Goal: Find contact information: Find contact information

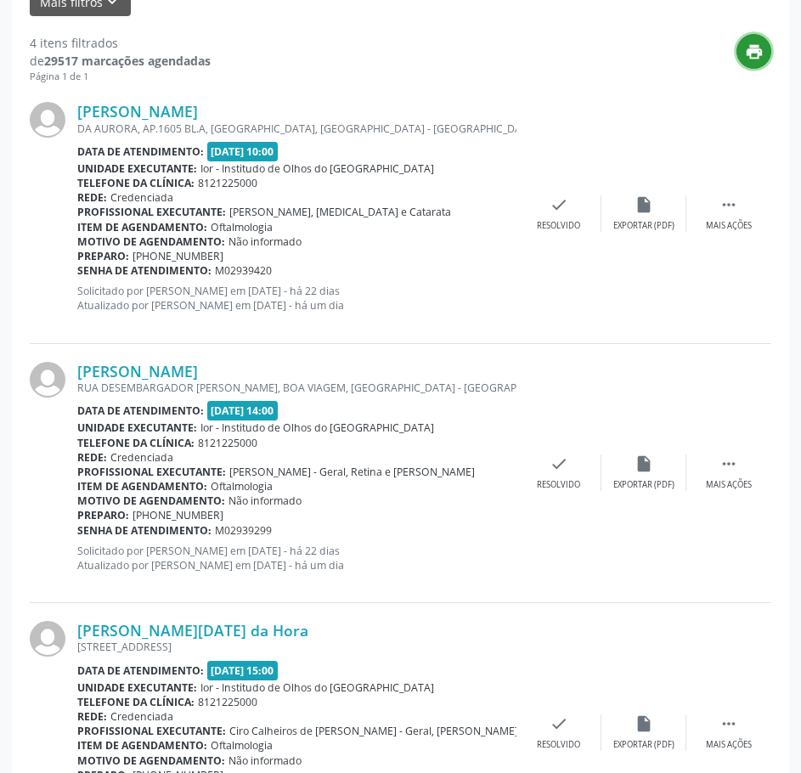
scroll to position [425, 0]
click at [198, 113] on link "[PERSON_NAME]" at bounding box center [137, 112] width 121 height 19
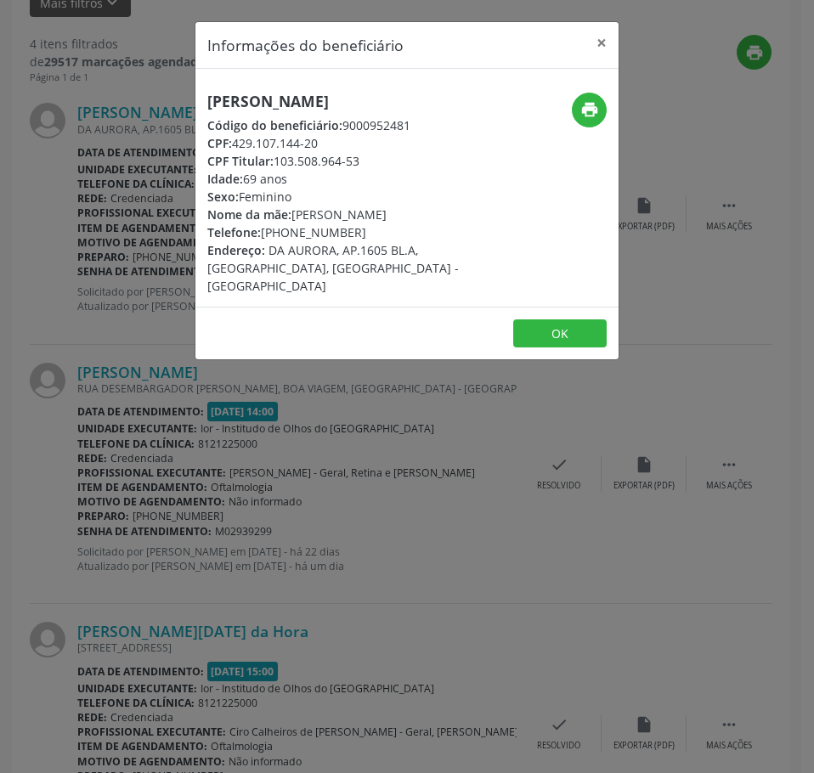
drag, startPoint x: 358, startPoint y: 246, endPoint x: 264, endPoint y: 246, distance: 93.5
click at [264, 241] on div "Telefone: [PHONE_NUMBER]" at bounding box center [336, 232] width 258 height 18
copy div "[PHONE_NUMBER]"
drag, startPoint x: 319, startPoint y: 160, endPoint x: 235, endPoint y: 167, distance: 83.6
click at [235, 152] on div "CPF: 429.107.144-20" at bounding box center [336, 143] width 258 height 18
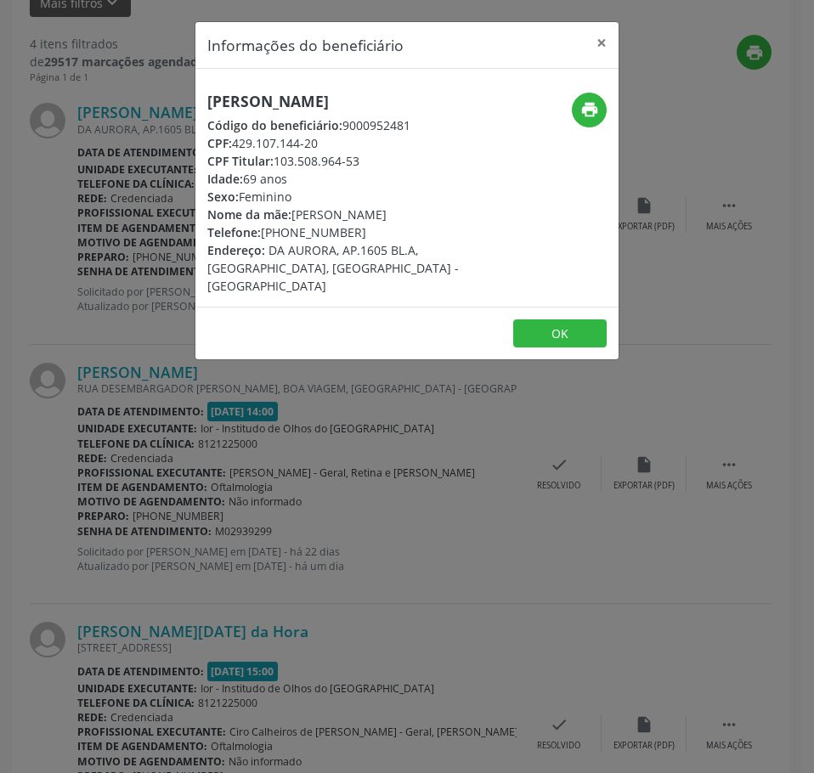
copy div "429.107.144-20"
click at [452, 398] on div "Informações do beneficiário × [PERSON_NAME] Código do beneficiário: 9000952481 …" at bounding box center [407, 386] width 814 height 773
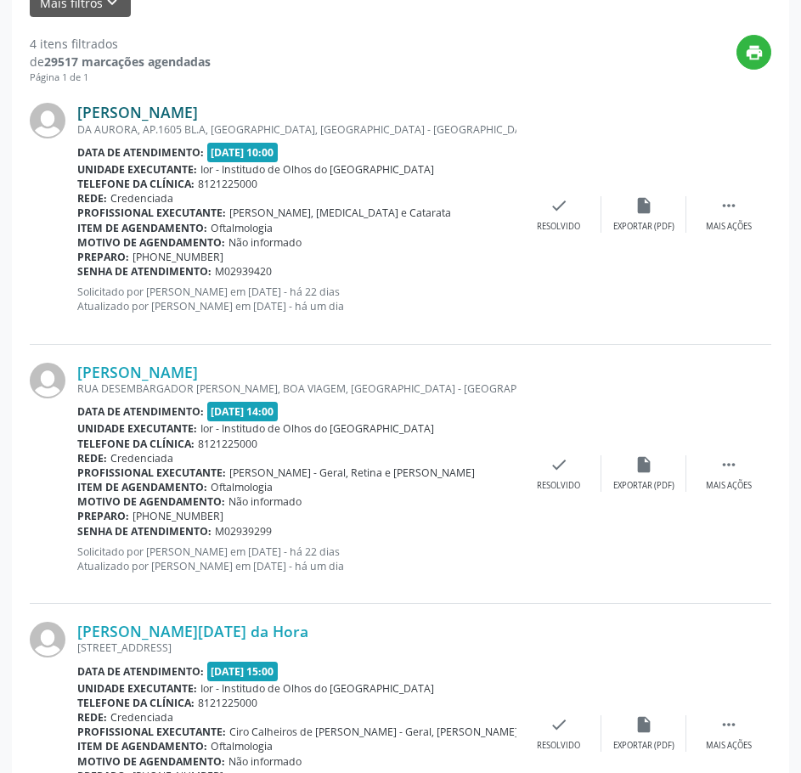
click at [198, 113] on link "[PERSON_NAME]" at bounding box center [137, 112] width 121 height 19
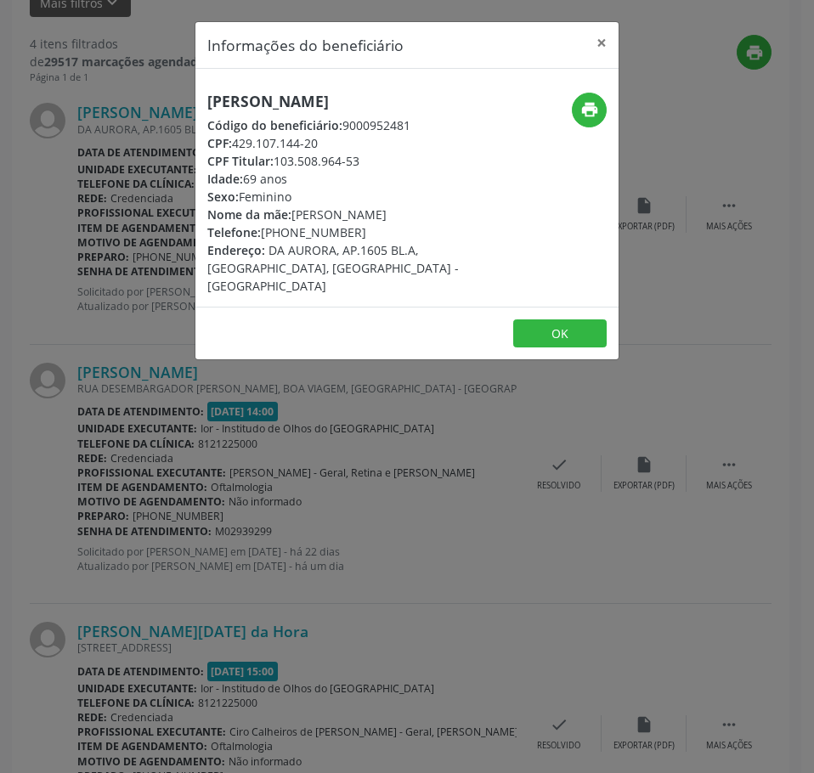
drag, startPoint x: 326, startPoint y: 160, endPoint x: 238, endPoint y: 156, distance: 88.4
click at [238, 152] on div "CPF: 429.107.144-20" at bounding box center [336, 143] width 258 height 18
copy div "429.107.144-20"
click at [448, 593] on div "Informações do beneficiário × [PERSON_NAME] Código do beneficiário: 9000952481 …" at bounding box center [407, 386] width 814 height 773
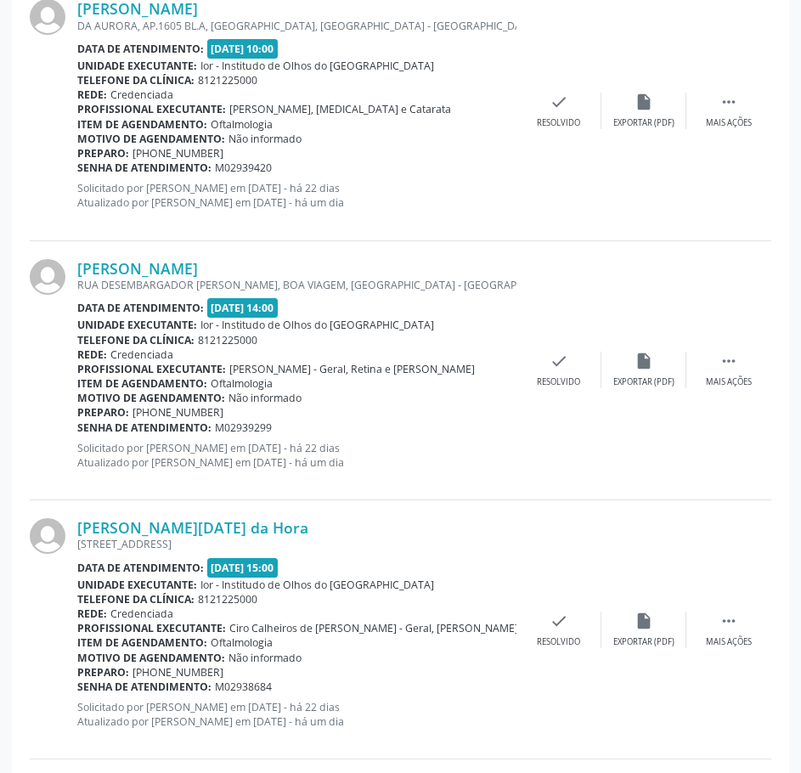
scroll to position [680, 0]
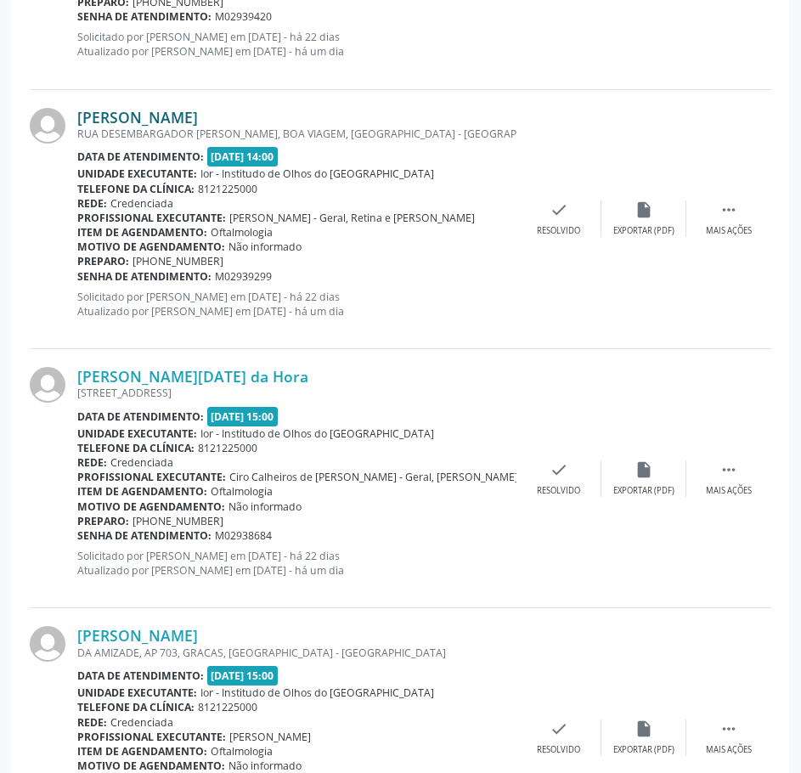
click at [167, 115] on link "[PERSON_NAME]" at bounding box center [137, 117] width 121 height 19
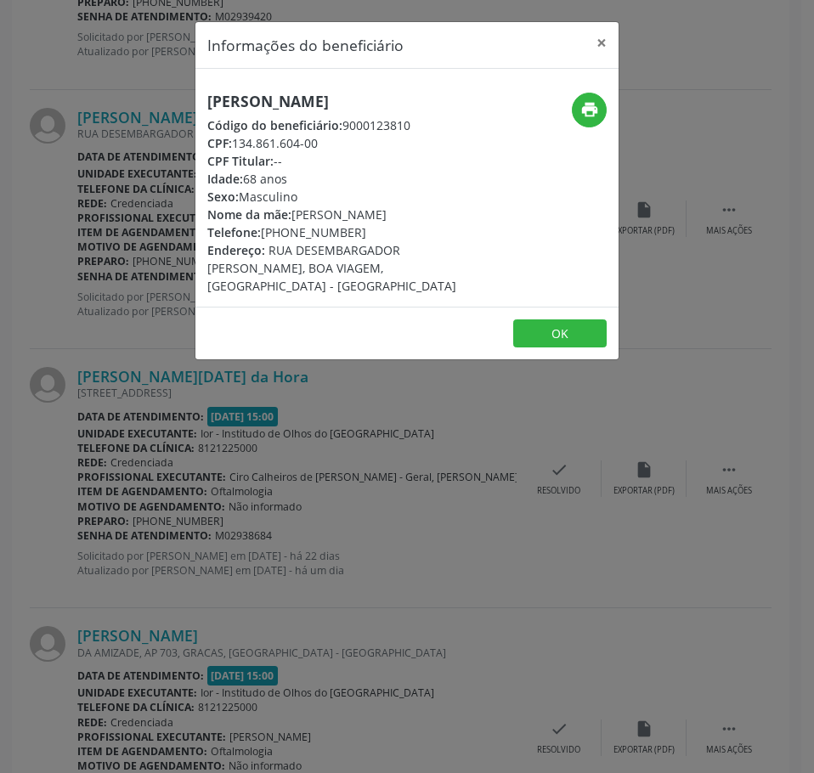
click at [291, 395] on div "Informações do beneficiário × [PERSON_NAME] Código do beneficiário: 9000123810 …" at bounding box center [407, 386] width 814 height 773
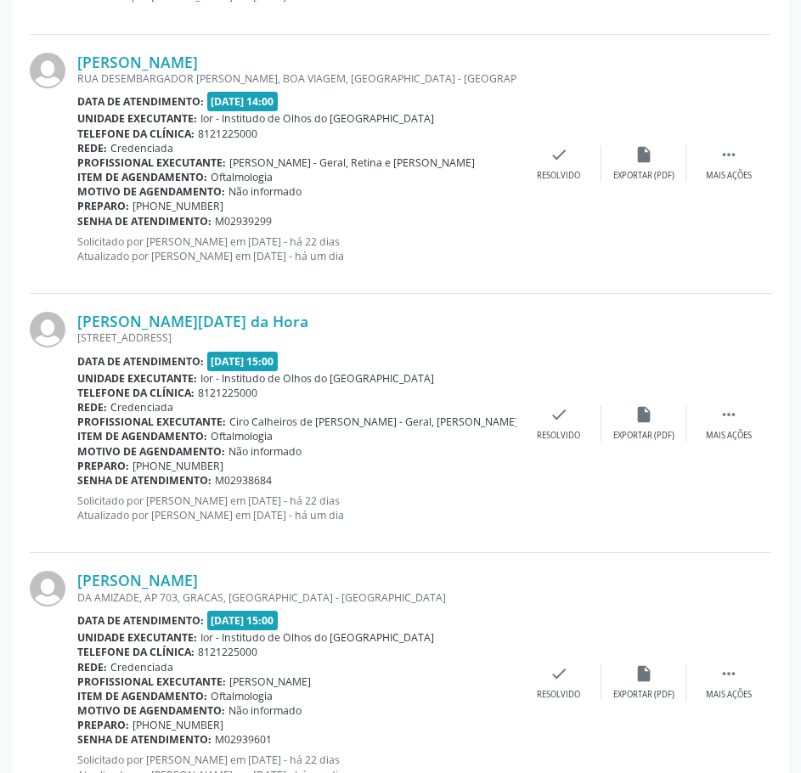
scroll to position [804, 0]
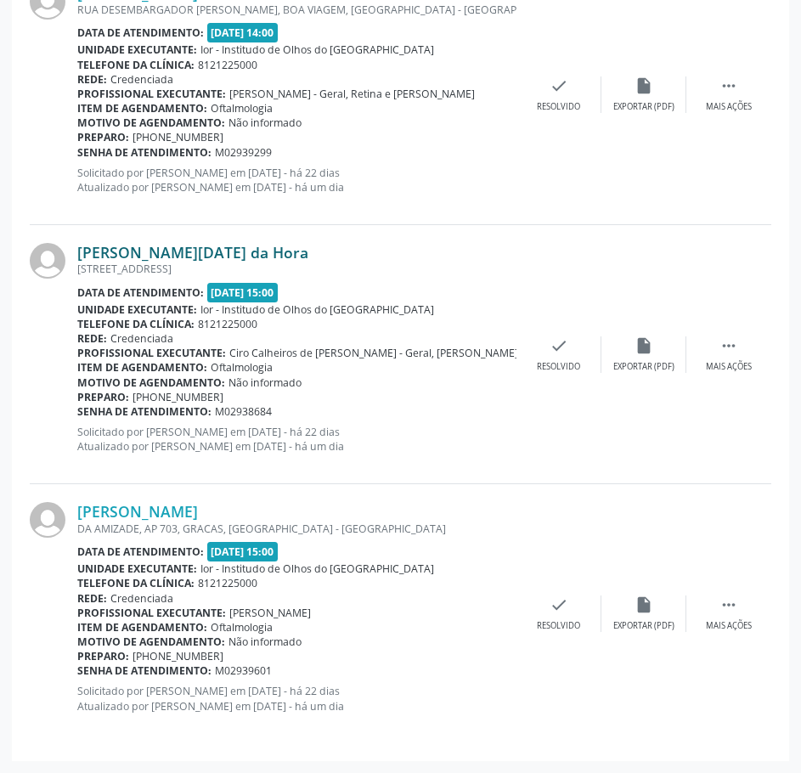
click at [143, 243] on link "[PERSON_NAME][DATE] da Hora" at bounding box center [192, 252] width 231 height 19
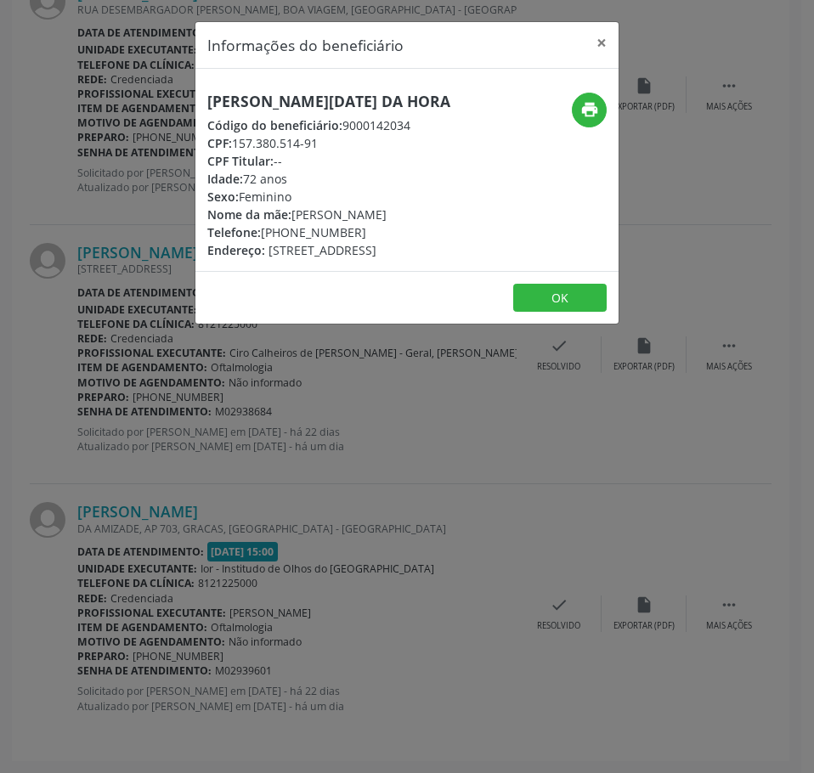
drag, startPoint x: 363, startPoint y: 235, endPoint x: 264, endPoint y: 236, distance: 98.6
click at [264, 236] on div "Telefone: [PHONE_NUMBER]" at bounding box center [328, 232] width 243 height 18
copy div "[PHONE_NUMBER]"
click at [205, 452] on div "Informações do beneficiário × [PERSON_NAME][DATE] da Hora Código do beneficiári…" at bounding box center [407, 386] width 814 height 773
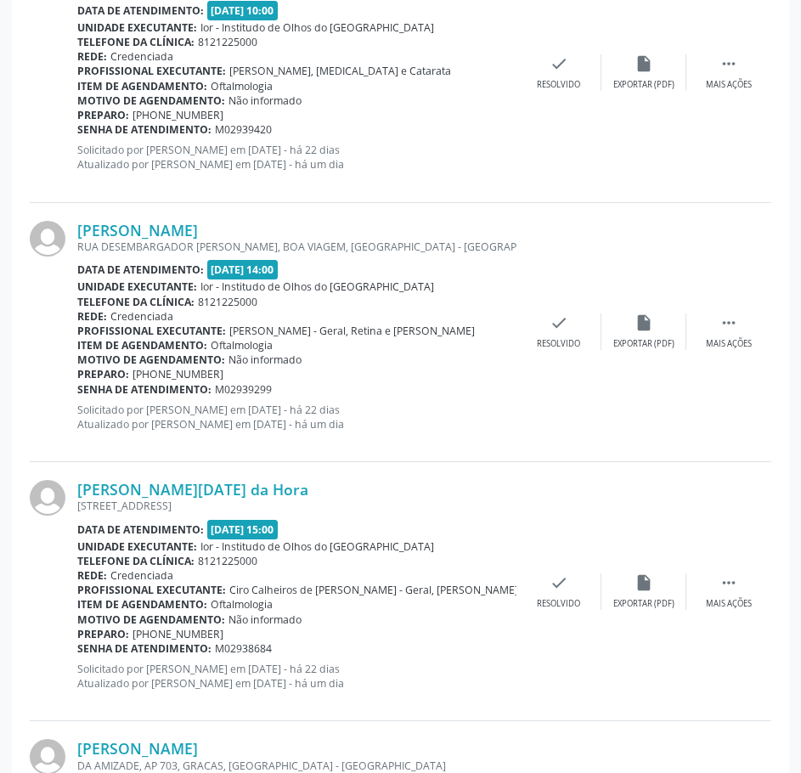
scroll to position [549, 0]
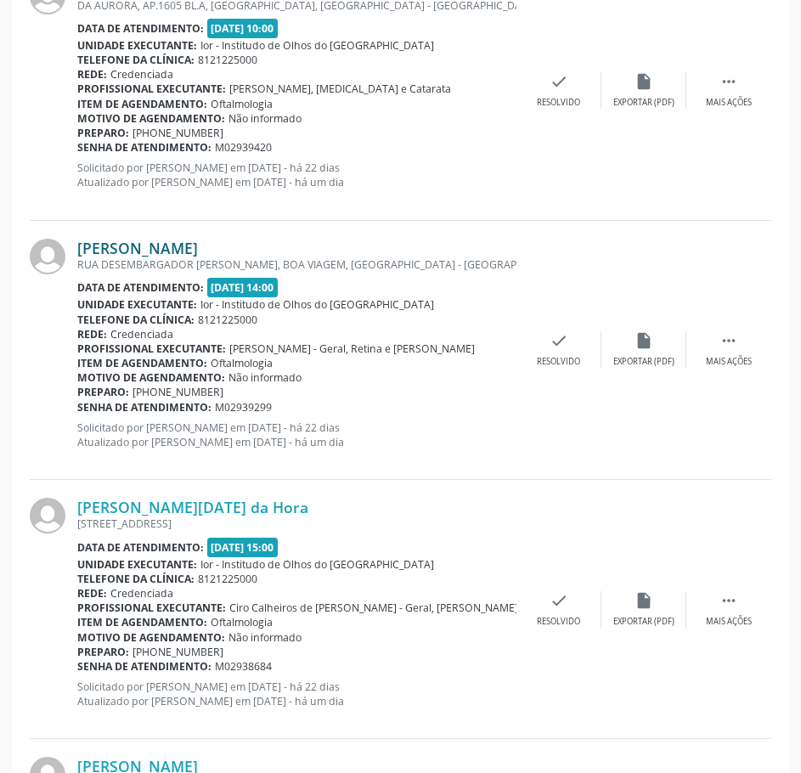
click at [144, 251] on link "[PERSON_NAME]" at bounding box center [137, 248] width 121 height 19
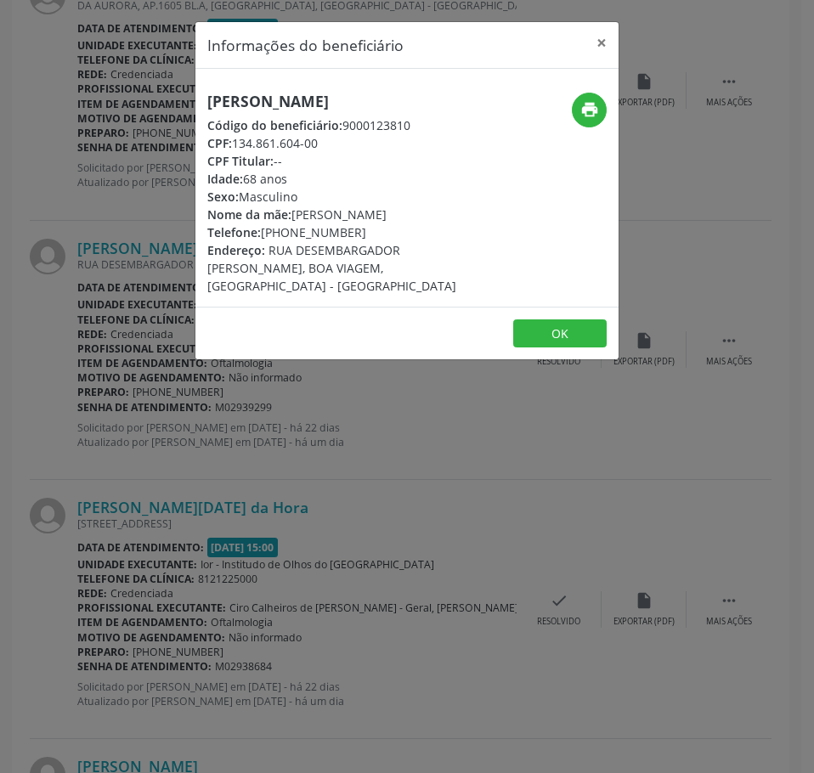
drag, startPoint x: 355, startPoint y: 229, endPoint x: 264, endPoint y: 229, distance: 90.9
click at [264, 229] on div "Telefone: [PHONE_NUMBER]" at bounding box center [336, 232] width 258 height 18
copy div "[PHONE_NUMBER]"
drag, startPoint x: 162, startPoint y: 687, endPoint x: 199, endPoint y: 614, distance: 80.9
click at [177, 660] on div "Informações do beneficiário × [PERSON_NAME] Código do beneficiário: 9000123810 …" at bounding box center [407, 386] width 814 height 773
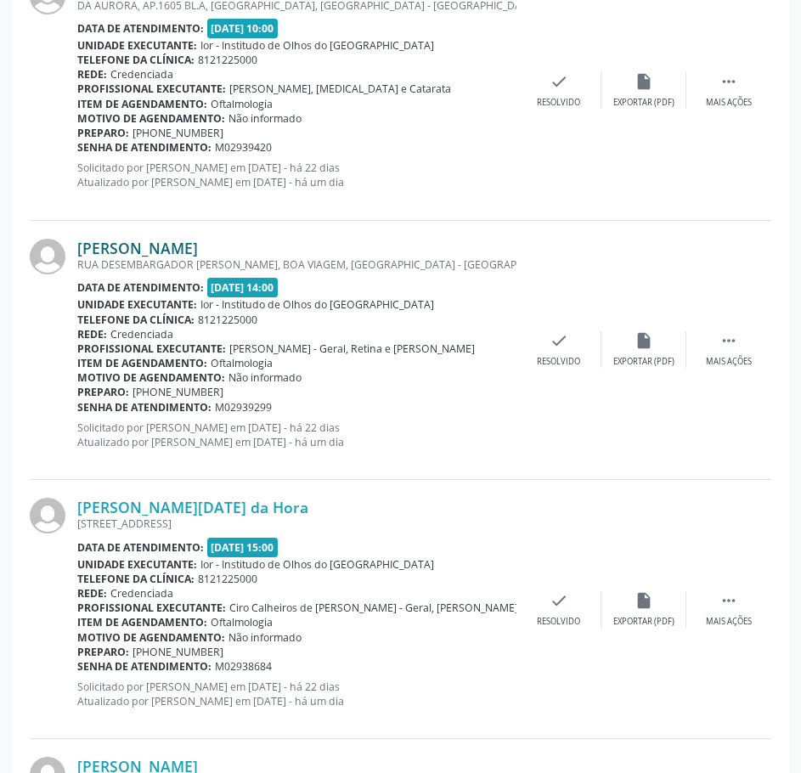
click at [174, 255] on link "[PERSON_NAME]" at bounding box center [137, 248] width 121 height 19
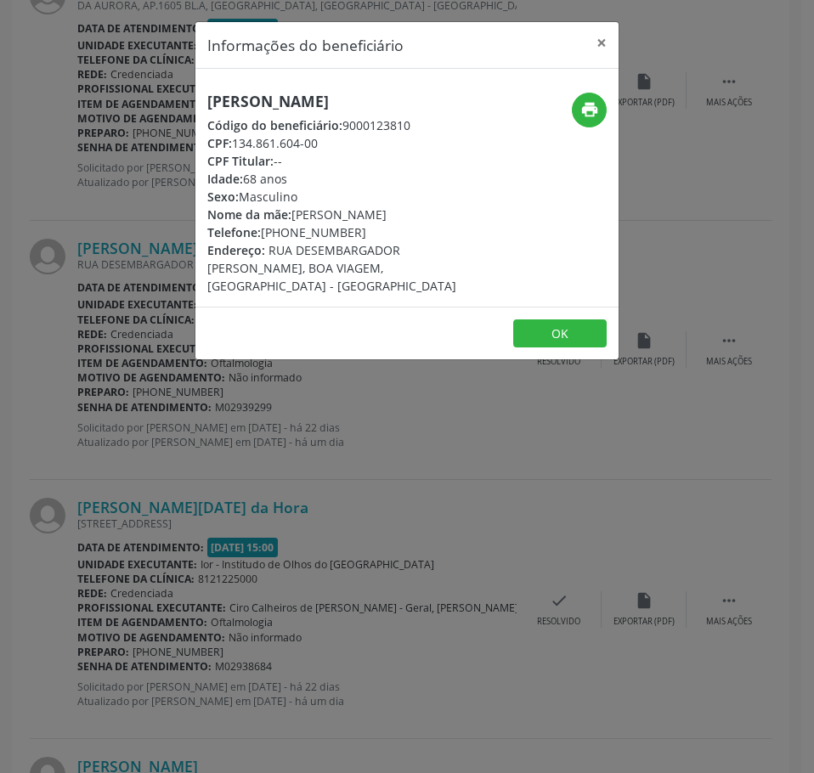
drag, startPoint x: 327, startPoint y: 148, endPoint x: 235, endPoint y: 142, distance: 92.8
click at [235, 142] on div "CPF: 134.861.604-00" at bounding box center [336, 143] width 258 height 18
copy div "134.861.604-00"
drag, startPoint x: 403, startPoint y: 470, endPoint x: 719, endPoint y: 458, distance: 316.3
click at [403, 469] on div "Informações do beneficiário × [PERSON_NAME] Código do beneficiário: 9000123810 …" at bounding box center [407, 386] width 814 height 773
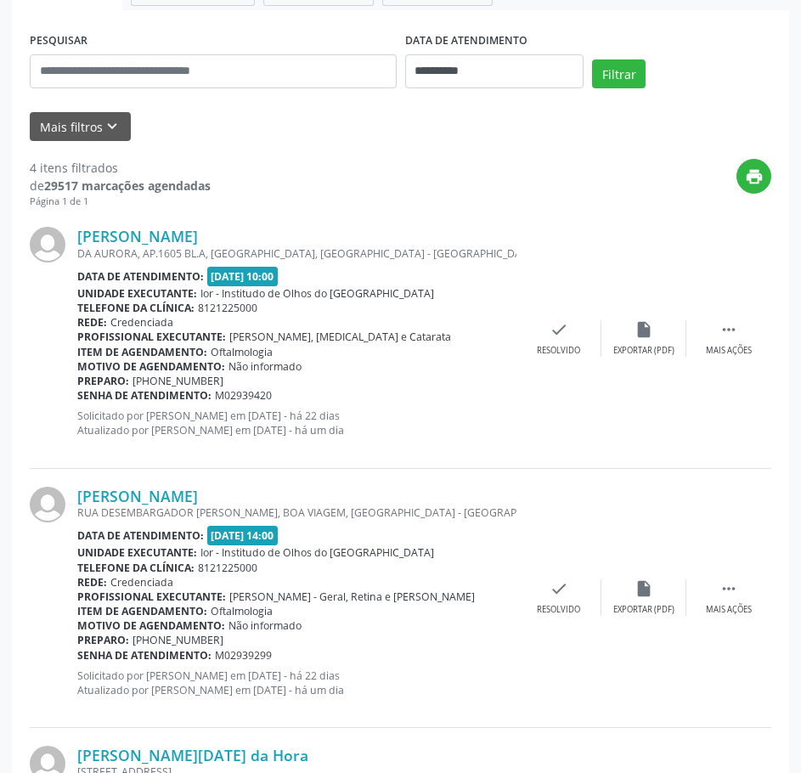
scroll to position [294, 0]
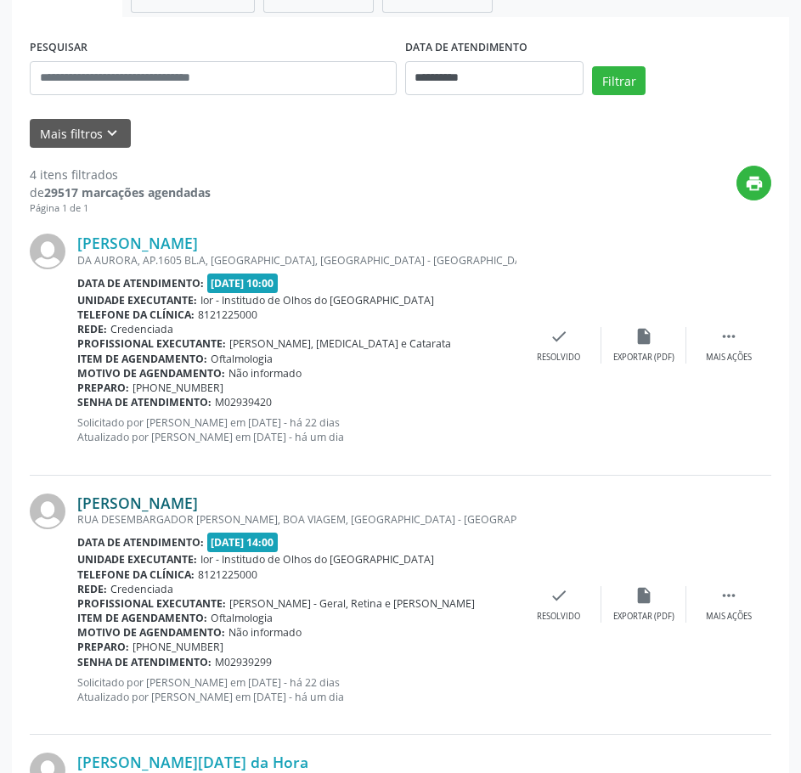
click at [184, 505] on link "[PERSON_NAME]" at bounding box center [137, 503] width 121 height 19
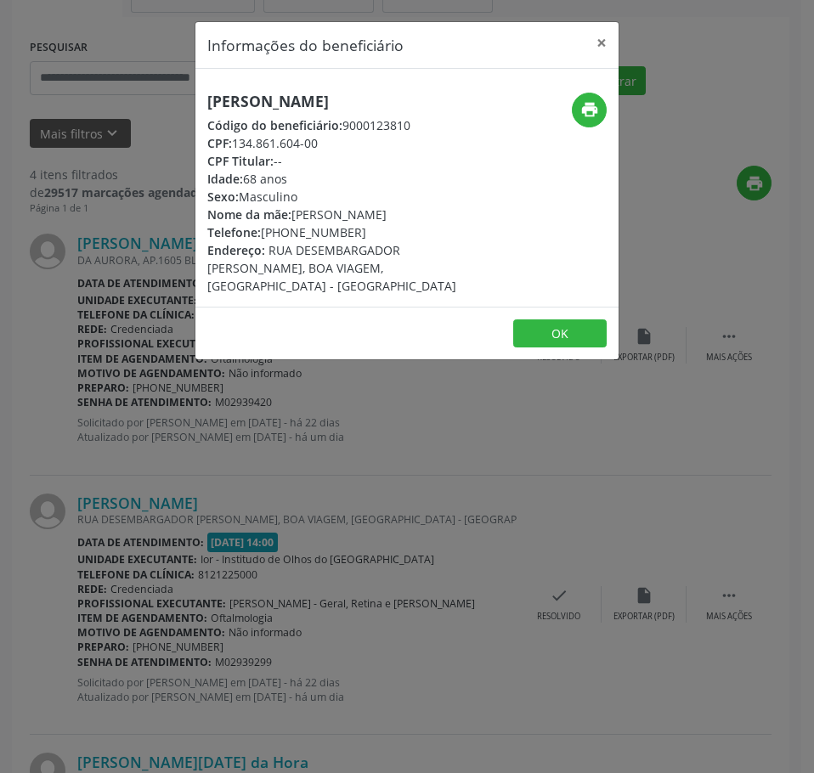
drag, startPoint x: 322, startPoint y: 144, endPoint x: 238, endPoint y: 134, distance: 84.6
click at [238, 134] on div "CPF: 134.861.604-00" at bounding box center [336, 143] width 258 height 18
copy div "134.861.604-00"
drag, startPoint x: 359, startPoint y: 232, endPoint x: 263, endPoint y: 235, distance: 95.2
click at [263, 235] on div "Telefone: [PHONE_NUMBER]" at bounding box center [336, 232] width 258 height 18
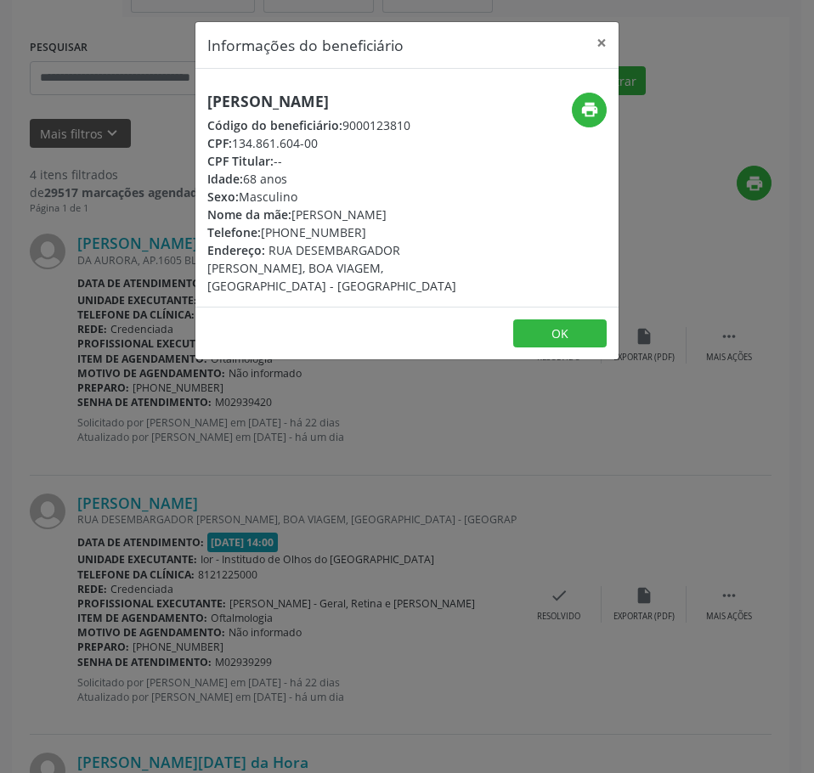
copy div "[PHONE_NUMBER]"
click at [580, 107] on icon "print" at bounding box center [589, 109] width 19 height 19
click at [302, 478] on div "Informações do beneficiário × [PERSON_NAME] Código do beneficiário: 9000123810 …" at bounding box center [407, 386] width 814 height 773
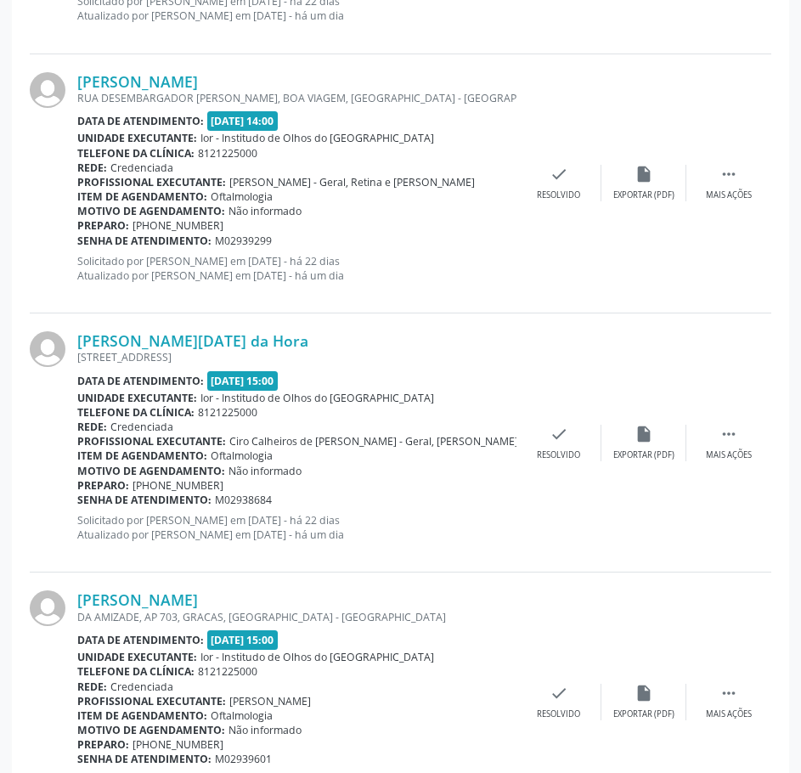
scroll to position [719, 0]
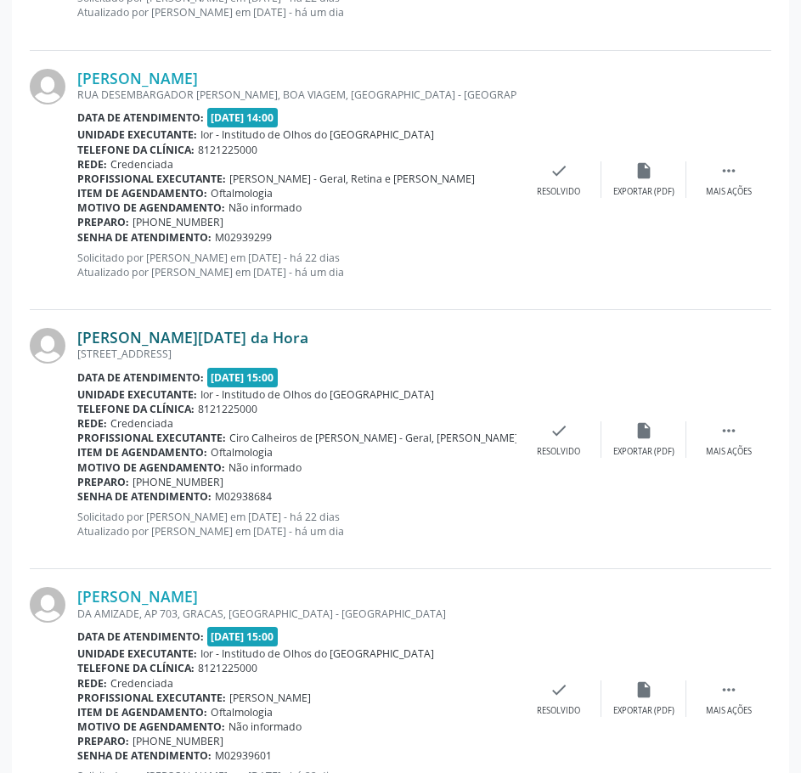
click at [185, 333] on link "[PERSON_NAME][DATE] da Hora" at bounding box center [192, 337] width 231 height 19
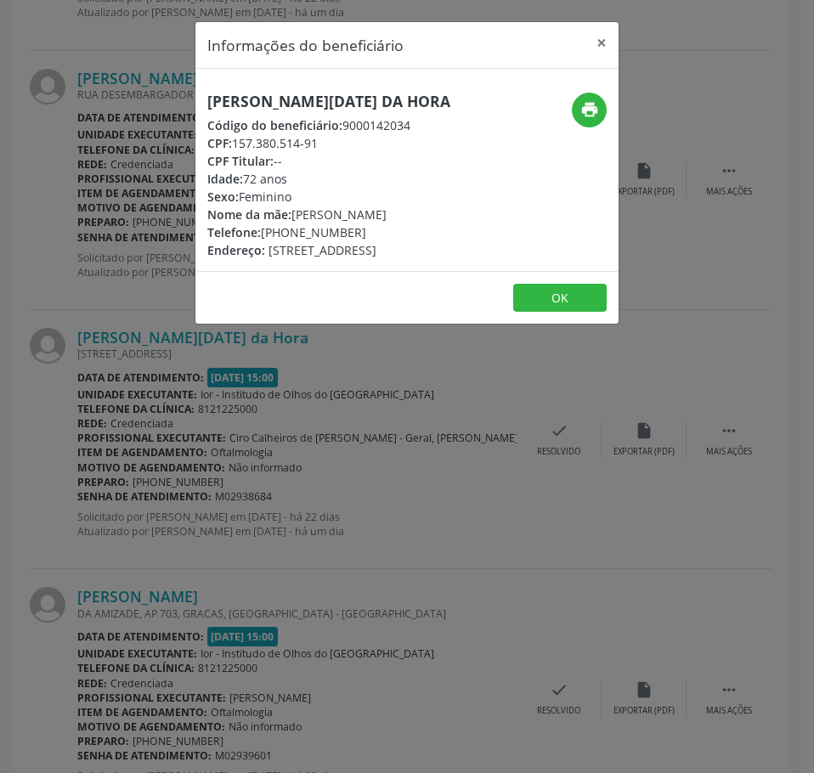
drag, startPoint x: 360, startPoint y: 235, endPoint x: 263, endPoint y: 235, distance: 96.9
click at [263, 235] on div "Telefone: [PHONE_NUMBER]" at bounding box center [328, 232] width 243 height 18
copy div "[PHONE_NUMBER]"
click at [234, 459] on div "Informações do beneficiário × [PERSON_NAME][DATE] da Hora Código do beneficiári…" at bounding box center [407, 386] width 814 height 773
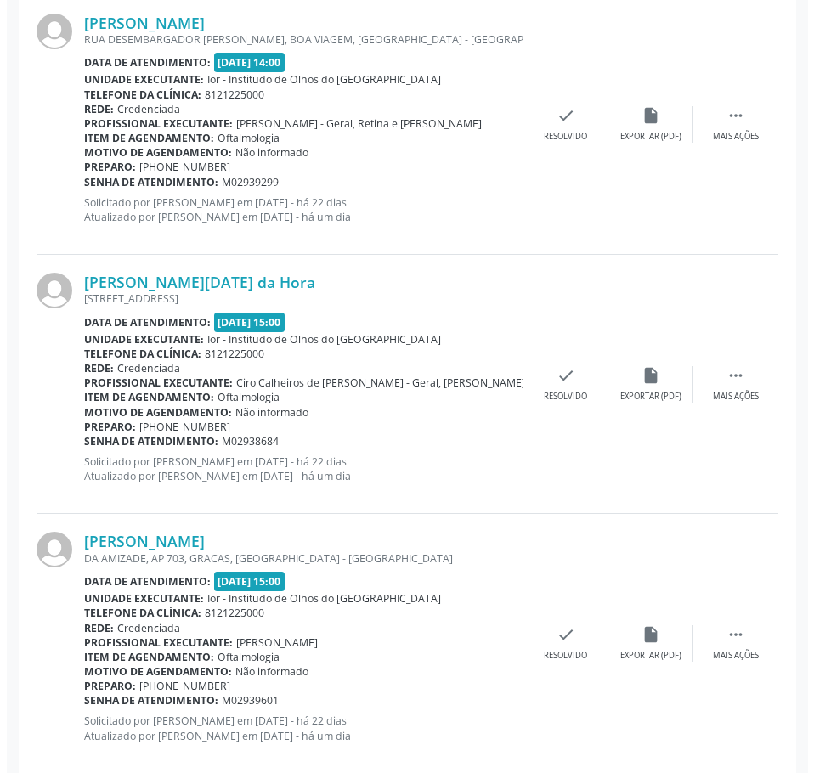
scroll to position [804, 0]
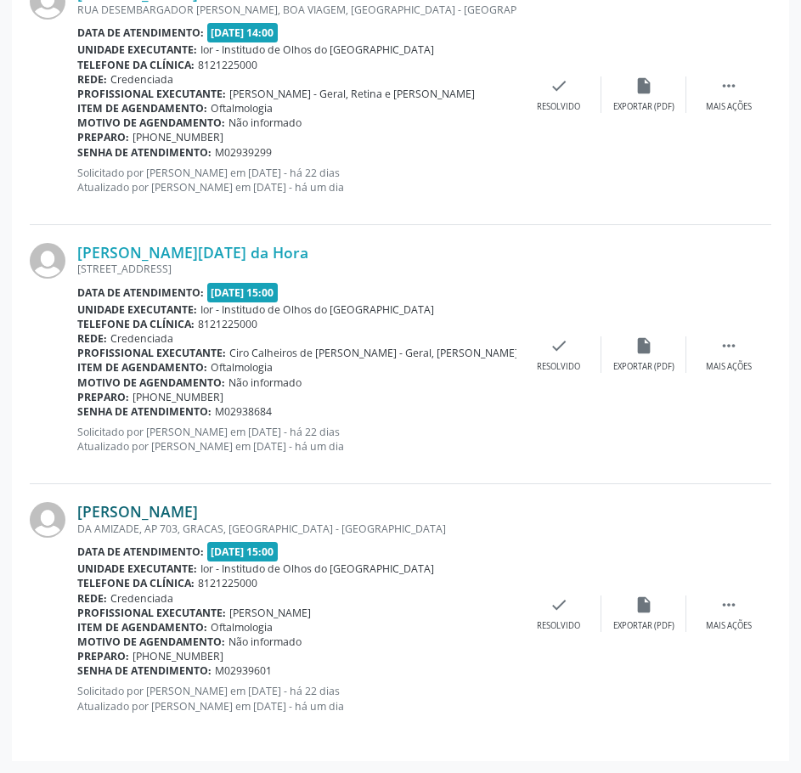
click at [198, 508] on link "[PERSON_NAME]" at bounding box center [137, 511] width 121 height 19
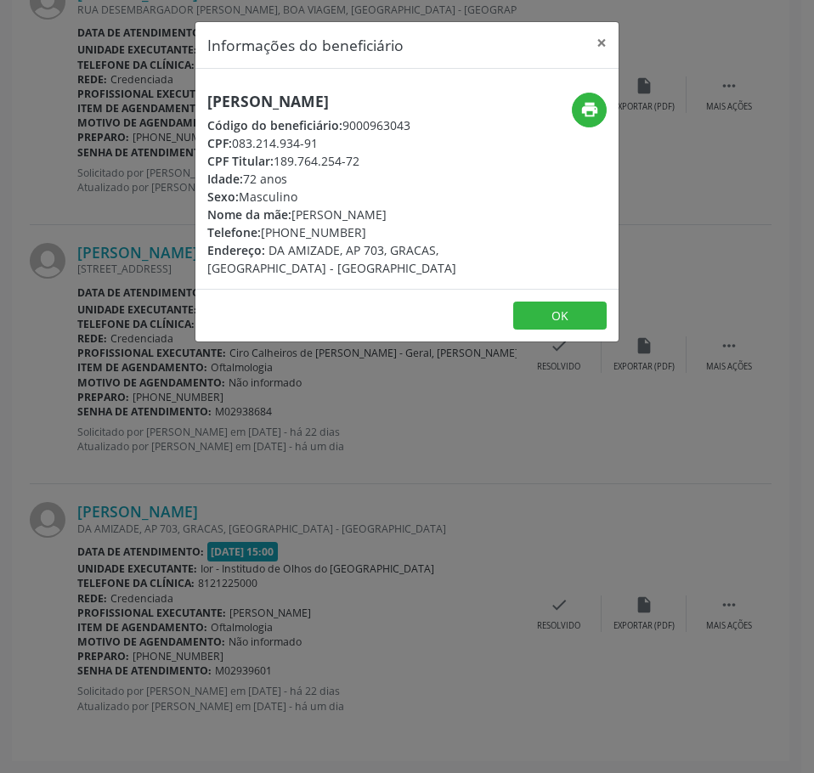
drag, startPoint x: 360, startPoint y: 268, endPoint x: 260, endPoint y: 266, distance: 100.3
click at [260, 241] on div "Telefone: [PHONE_NUMBER]" at bounding box center [336, 232] width 258 height 18
copy div "[PHONE_NUMBER]"
